Goal: Information Seeking & Learning: Learn about a topic

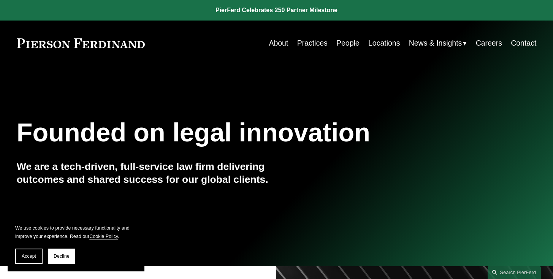
click at [309, 44] on link "Practices" at bounding box center [312, 43] width 30 height 15
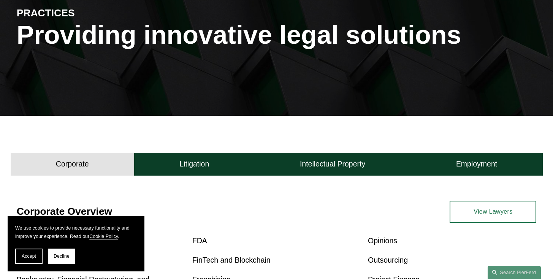
scroll to position [98, 0]
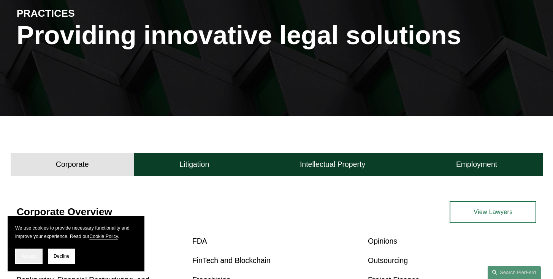
click at [36, 254] on span "Accept" at bounding box center [29, 255] width 14 height 5
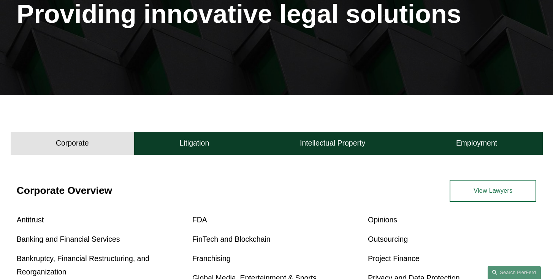
scroll to position [0, 0]
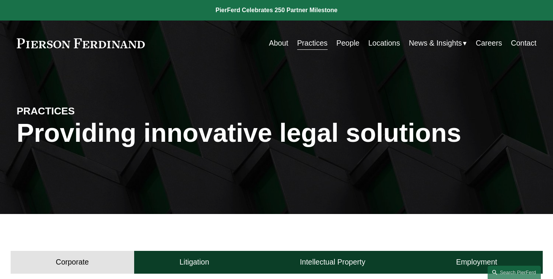
click at [347, 44] on link "People" at bounding box center [347, 43] width 23 height 15
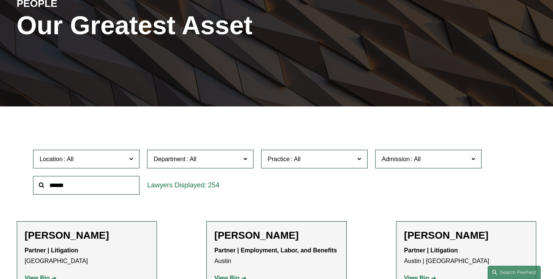
scroll to position [152, 0]
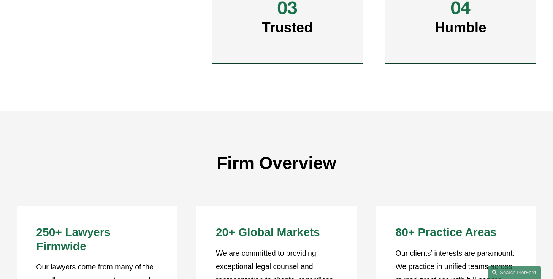
scroll to position [632, 0]
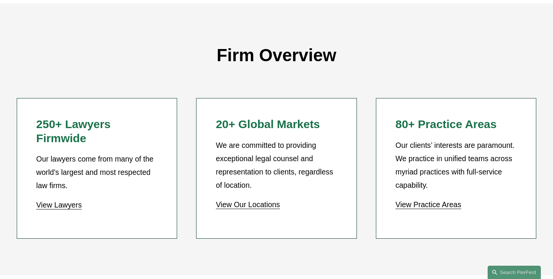
click at [116, 175] on p "Our lawyers come from many of the world's largest and most respected law firms." at bounding box center [96, 172] width 121 height 40
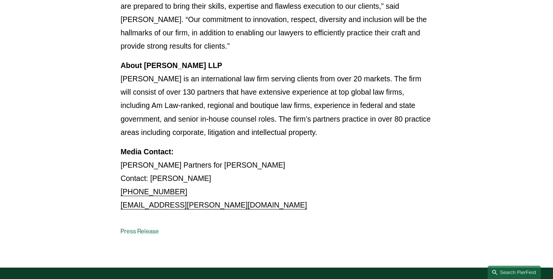
scroll to position [601, 0]
